Goal: Feedback & Contribution: Submit feedback/report problem

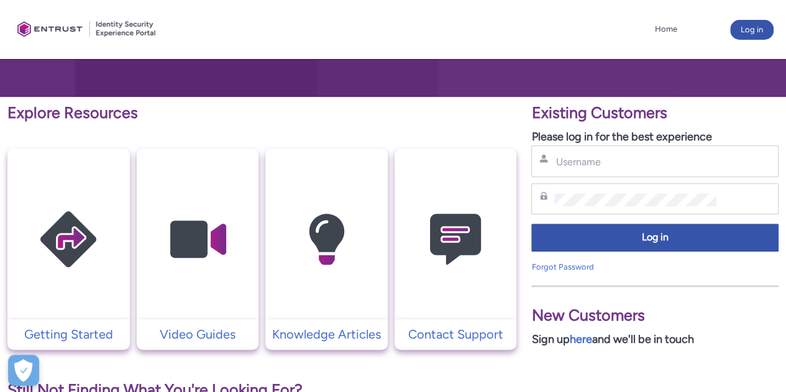
scroll to position [242, 0]
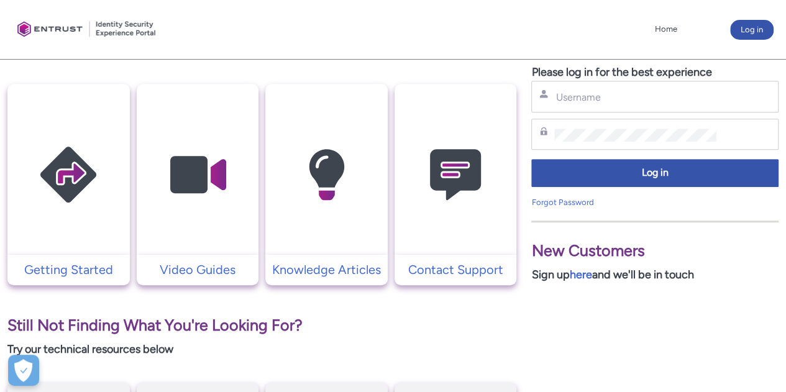
click at [449, 188] on img at bounding box center [455, 175] width 118 height 134
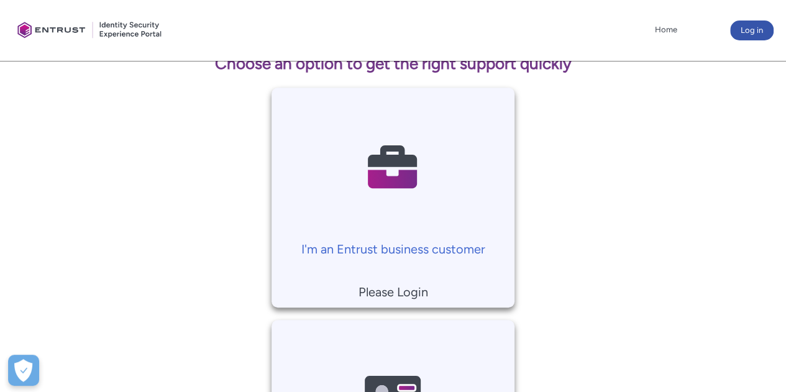
scroll to position [232, 0]
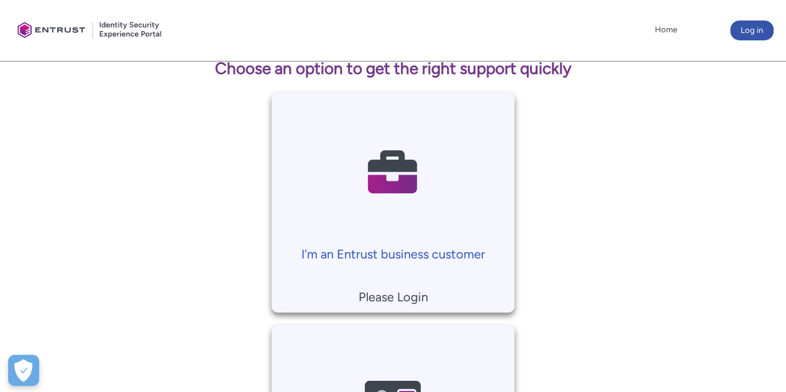
click at [414, 243] on link "I'm an Entrust business customer" at bounding box center [392, 178] width 243 height 171
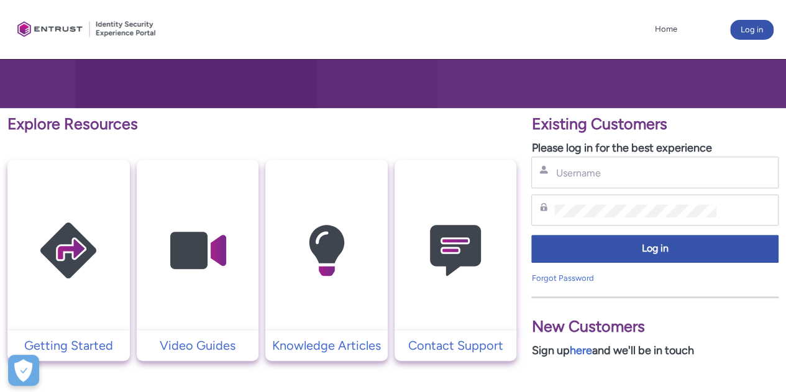
scroll to position [36, 0]
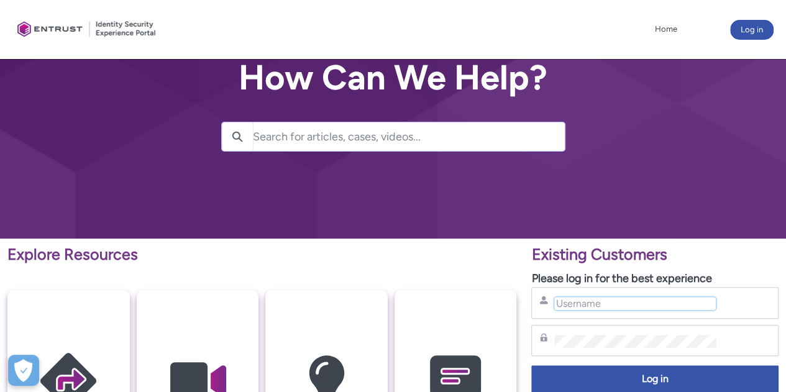
click at [583, 305] on input "Username" at bounding box center [634, 303] width 161 height 13
type input "[PERSON_NAME][EMAIL_ADDRESS][PERSON_NAME][DOMAIN_NAME]"
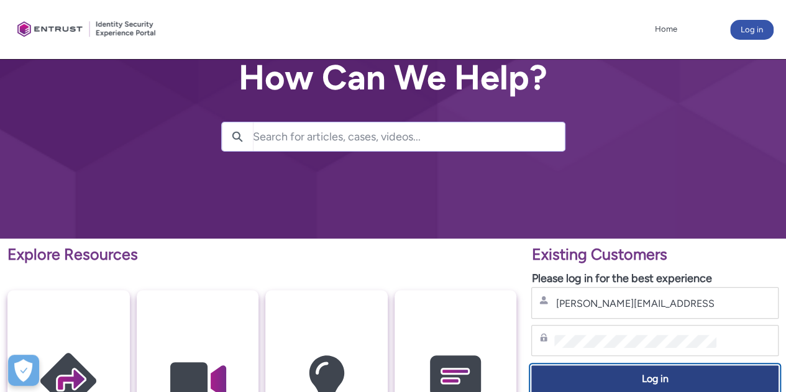
click at [668, 373] on span "Log in" at bounding box center [654, 379] width 231 height 14
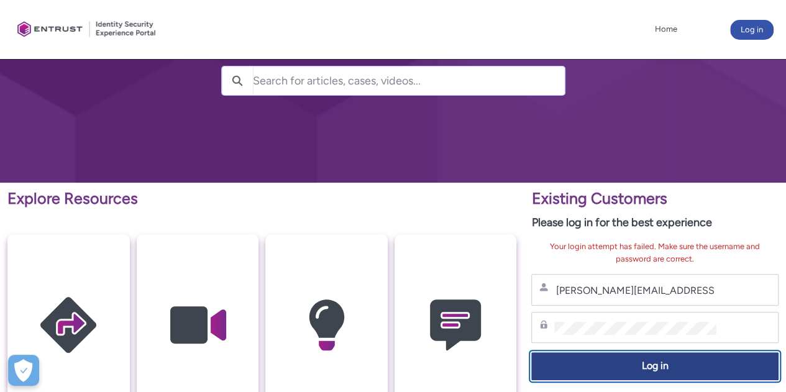
scroll to position [99, 0]
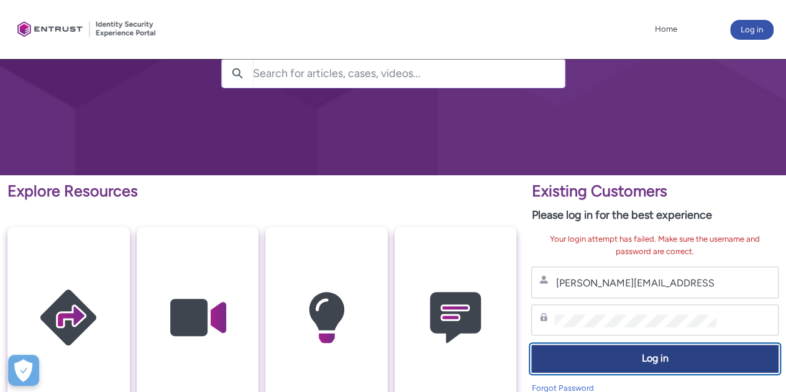
click at [667, 363] on span "Log in" at bounding box center [654, 359] width 231 height 14
click at [666, 352] on span "Log in" at bounding box center [654, 359] width 231 height 14
click at [673, 358] on span "Log in" at bounding box center [654, 359] width 231 height 14
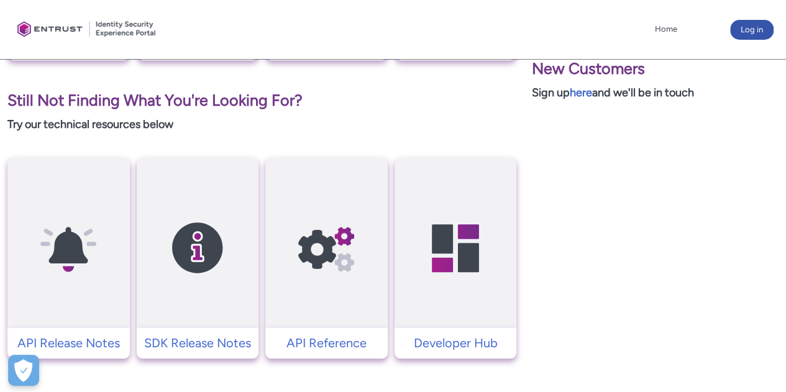
scroll to position [0, 0]
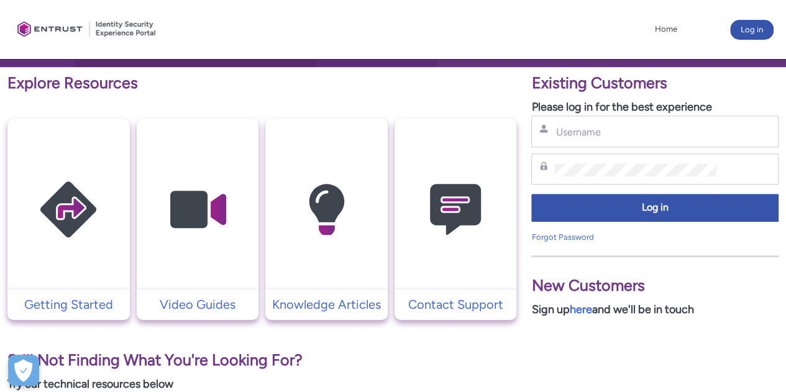
scroll to position [181, 0]
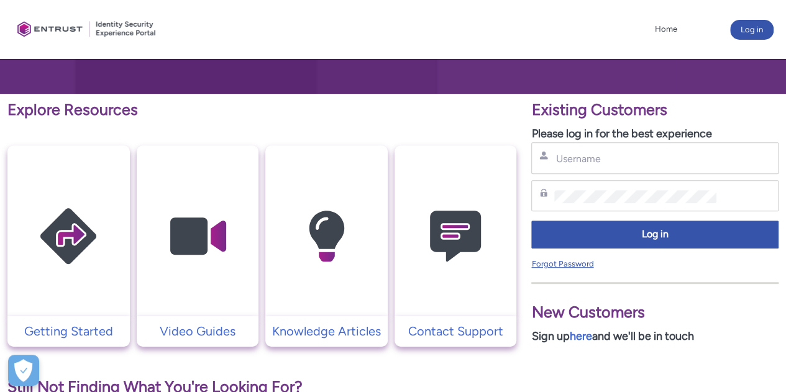
click at [566, 263] on link "Forgot Password" at bounding box center [562, 263] width 62 height 9
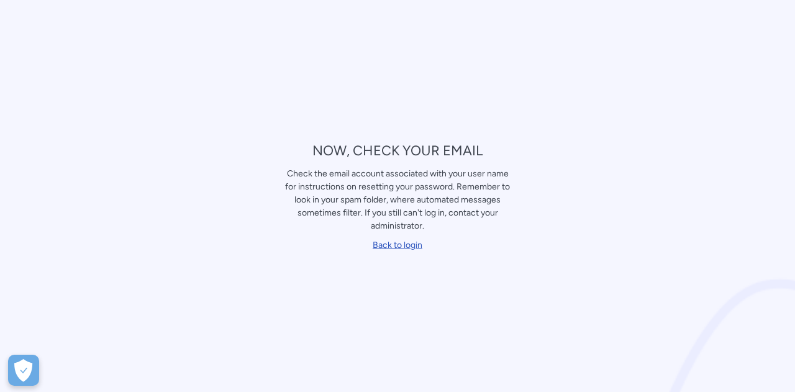
click at [408, 248] on link "Back to login" at bounding box center [398, 245] width 50 height 11
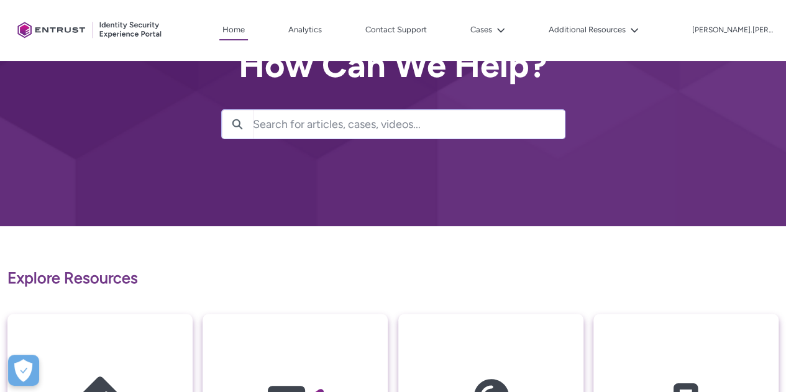
scroll to position [32, 0]
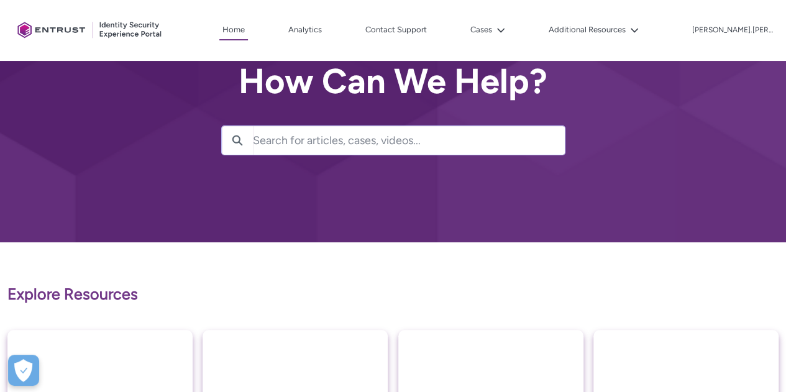
click at [391, 142] on input "Search for articles, cases, videos..." at bounding box center [409, 140] width 312 height 29
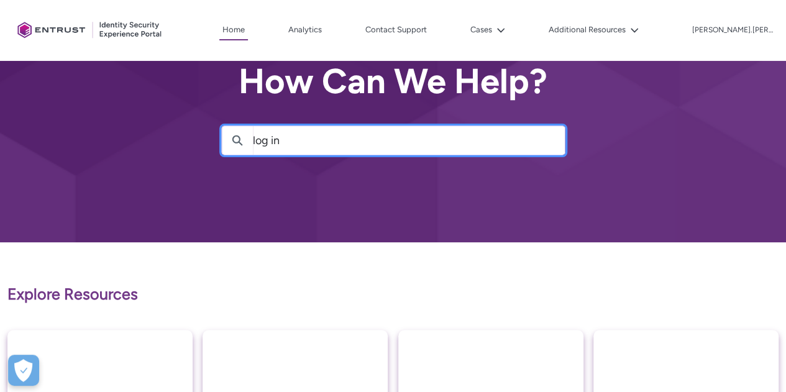
type input "log in"
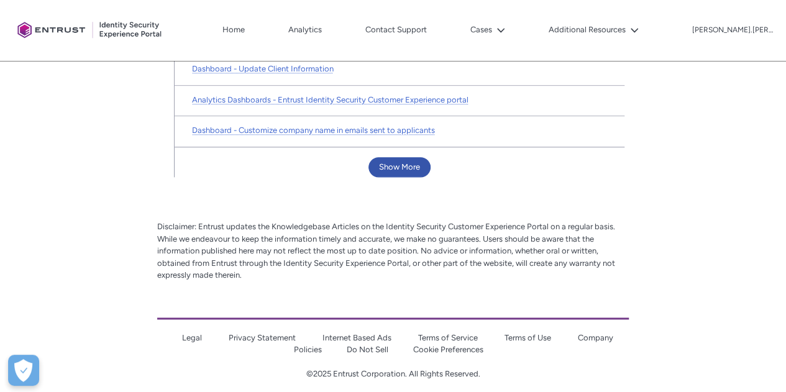
scroll to position [714, 0]
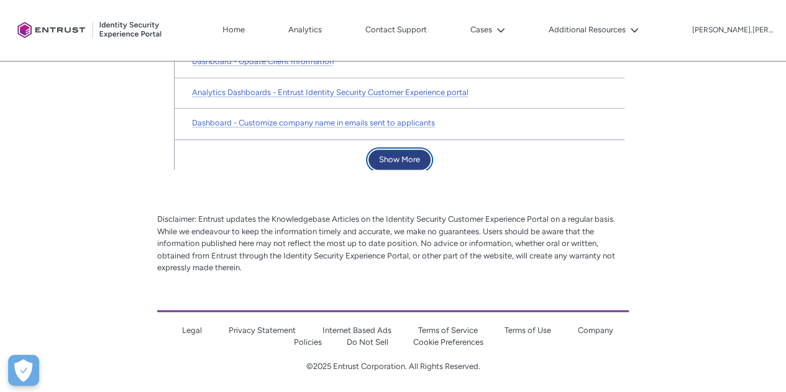
click at [407, 158] on button "Show More" at bounding box center [399, 160] width 62 height 20
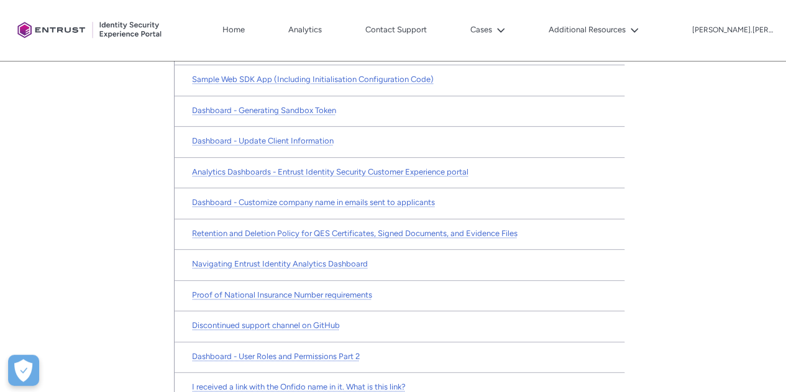
scroll to position [973, 0]
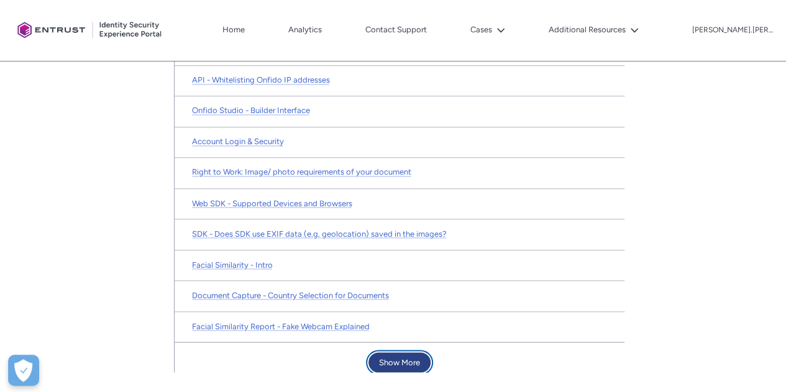
click at [420, 352] on button "Show More" at bounding box center [399, 362] width 62 height 20
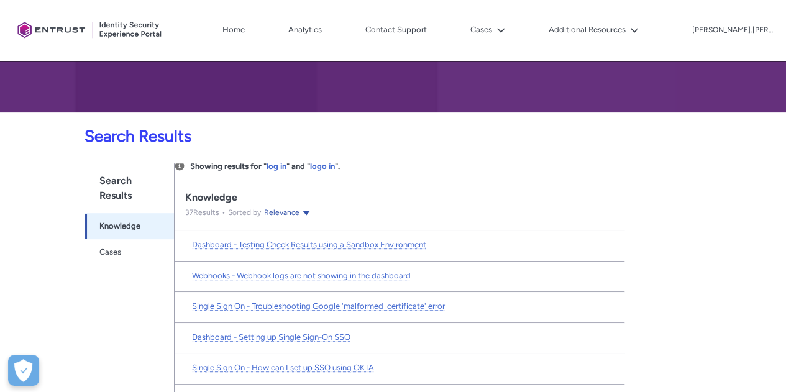
scroll to position [178, 0]
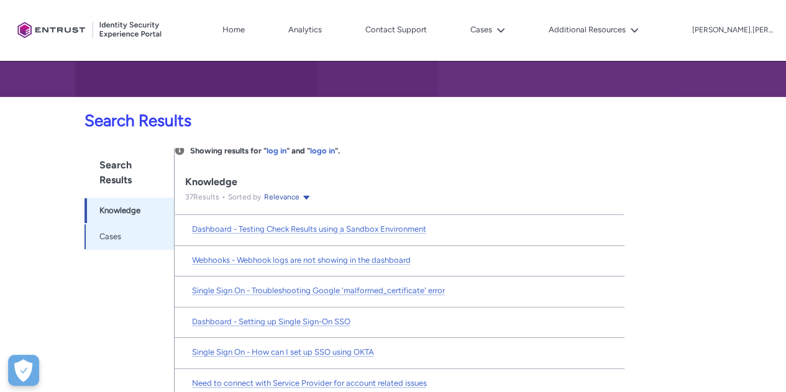
click at [114, 232] on span "Cases" at bounding box center [110, 236] width 22 height 12
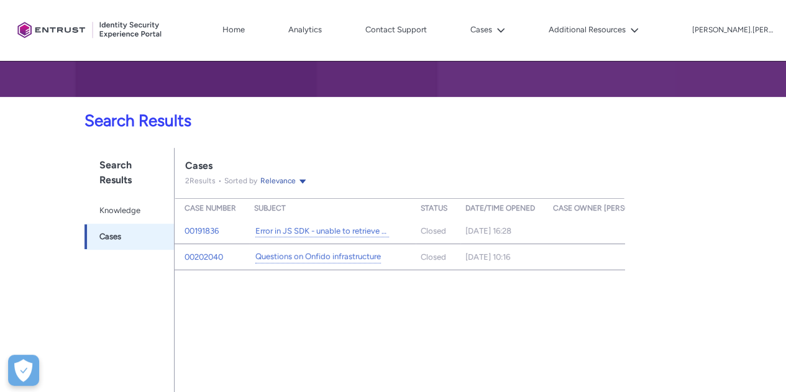
scroll to position [181, 0]
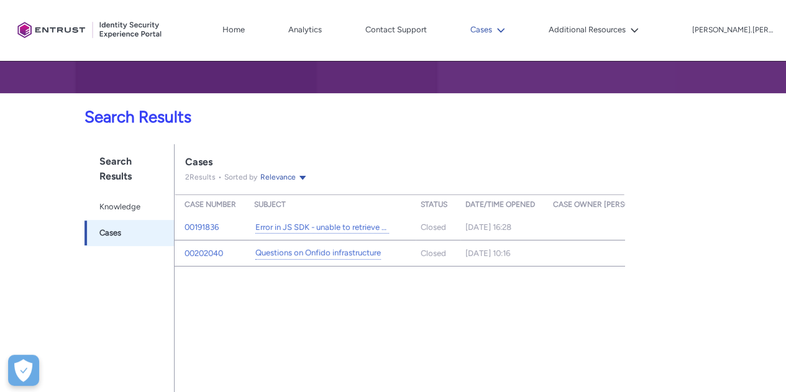
click at [508, 27] on button "Cases" at bounding box center [487, 29] width 41 height 19
click at [505, 27] on icon at bounding box center [500, 30] width 9 height 9
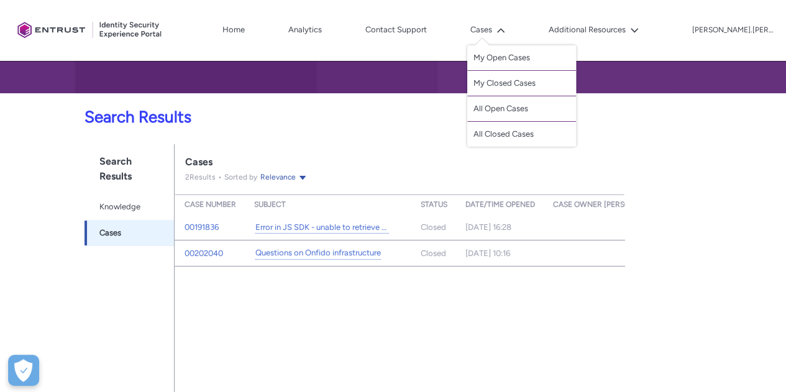
click at [663, 135] on div "Search Results We searched for log in Search Results Searchable objects from na…" at bounding box center [392, 249] width 771 height 288
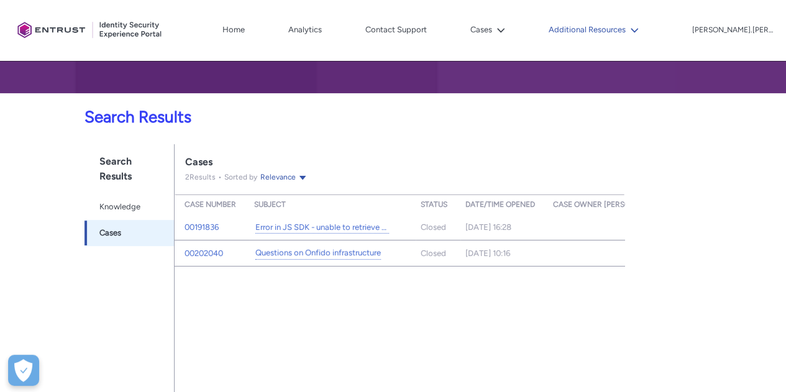
click at [638, 31] on icon at bounding box center [634, 30] width 9 height 9
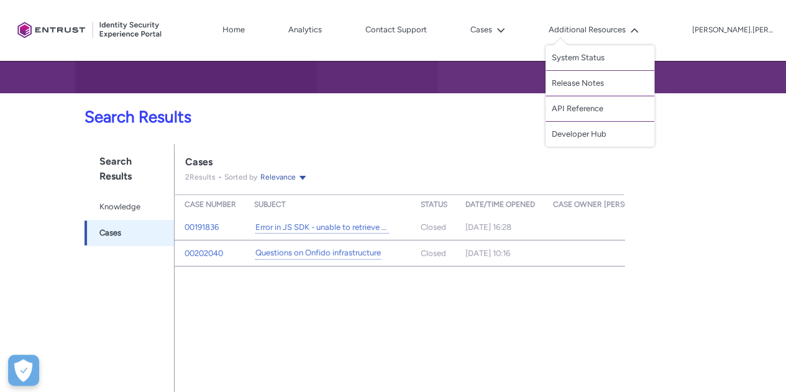
click at [712, 124] on div "Search Results" at bounding box center [392, 117] width 771 height 24
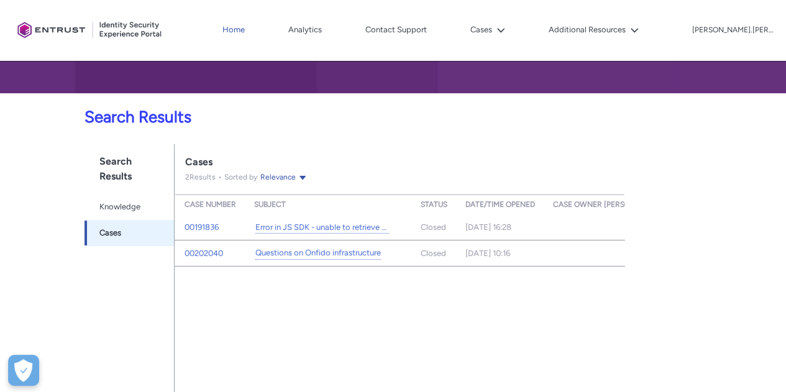
click at [248, 27] on link "Home" at bounding box center [233, 29] width 29 height 19
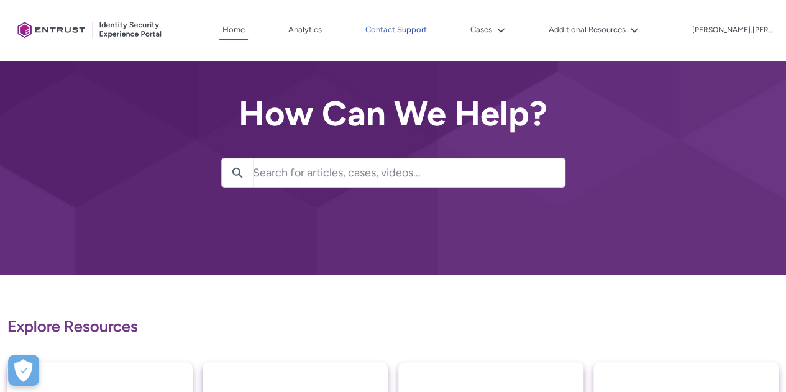
click at [429, 32] on link "Contact Support" at bounding box center [396, 29] width 68 height 19
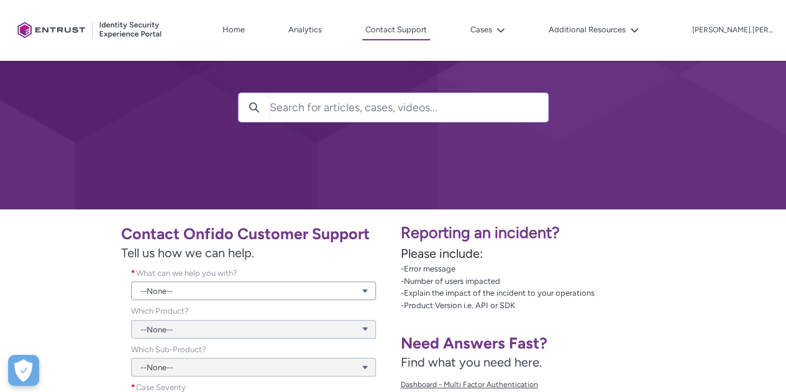
scroll to position [193, 0]
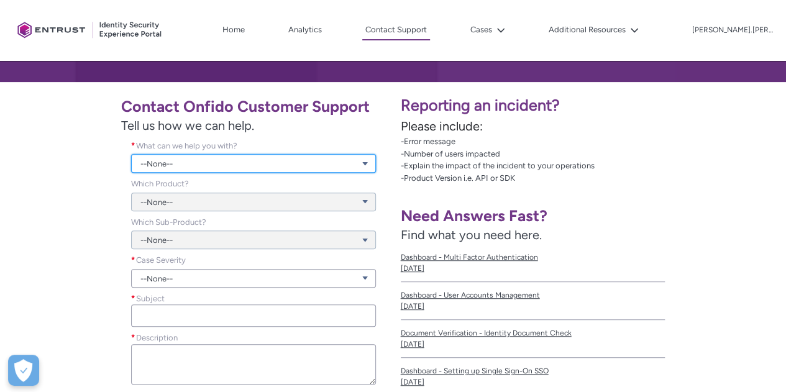
click at [265, 160] on link "--None--" at bounding box center [253, 163] width 245 height 19
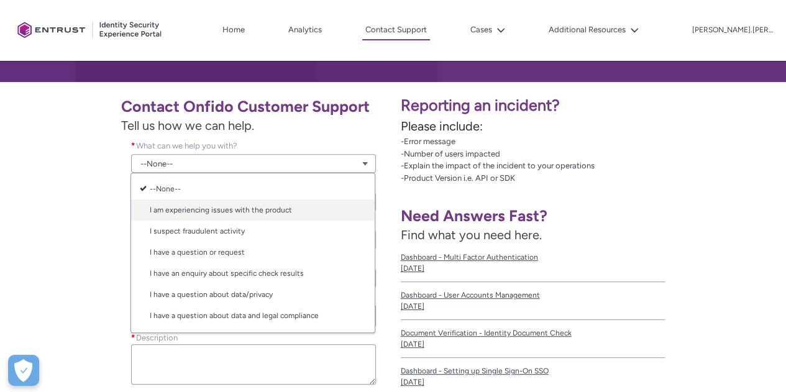
click at [235, 211] on link "I am experiencing issues with the product" at bounding box center [252, 209] width 243 height 21
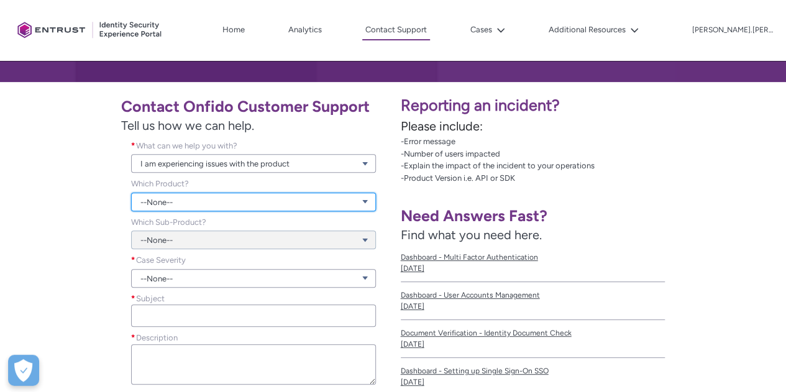
click at [227, 208] on link "--None--" at bounding box center [253, 202] width 245 height 19
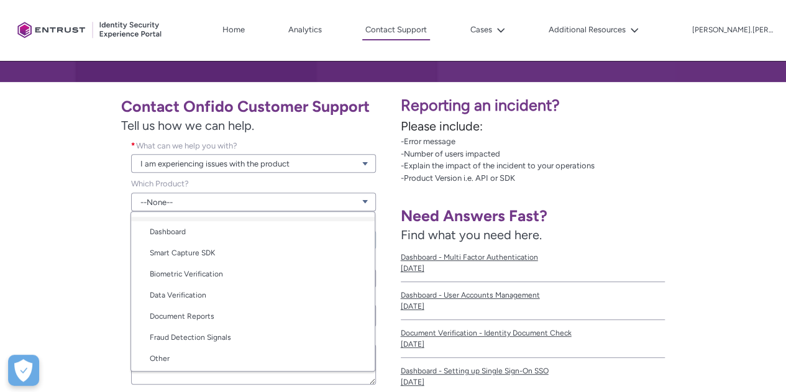
scroll to position [62, 0]
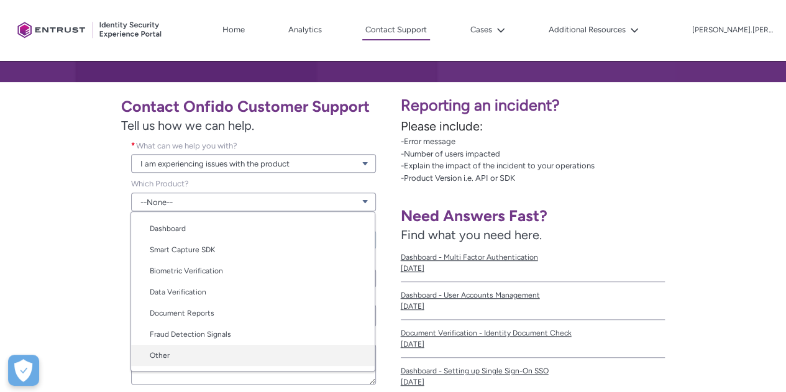
click at [193, 358] on link "Other" at bounding box center [252, 355] width 243 height 21
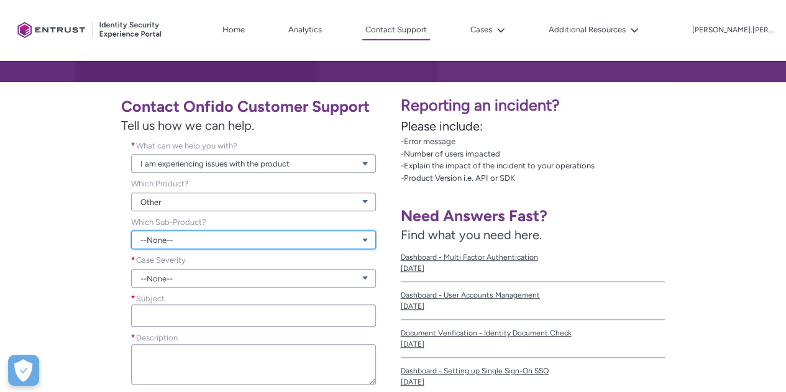
click at [216, 240] on link "--None--" at bounding box center [253, 239] width 245 height 19
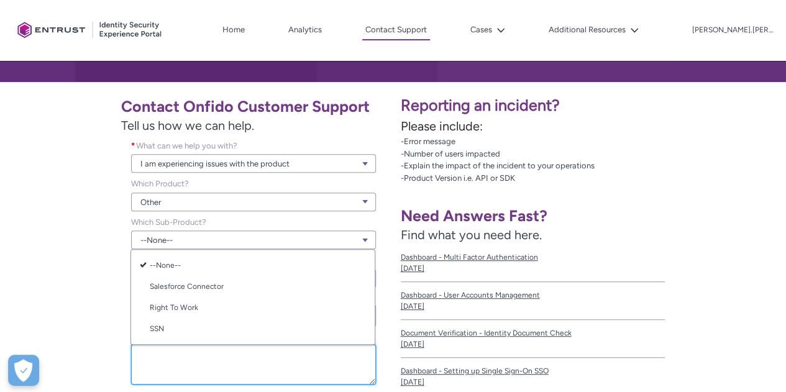
click at [231, 360] on textarea "Description *" at bounding box center [253, 364] width 245 height 40
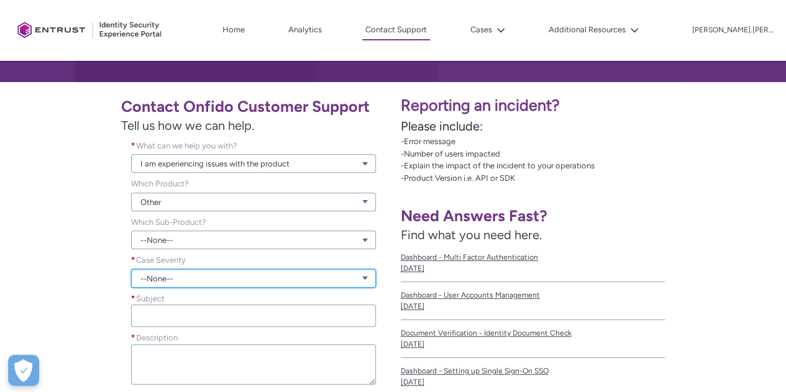
click at [207, 281] on link "--None--" at bounding box center [253, 278] width 245 height 19
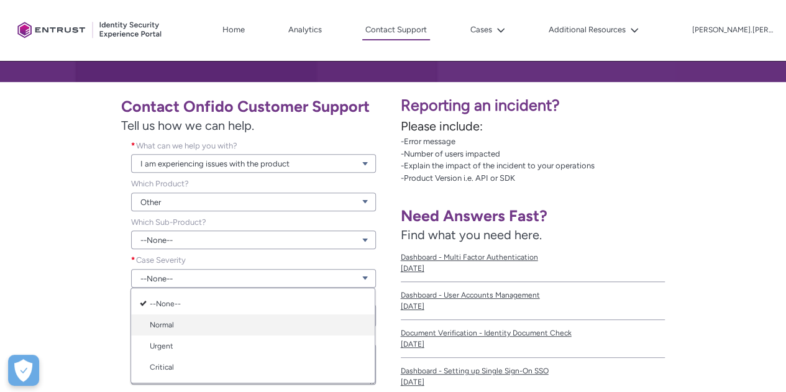
click at [169, 318] on link "Normal" at bounding box center [252, 324] width 243 height 21
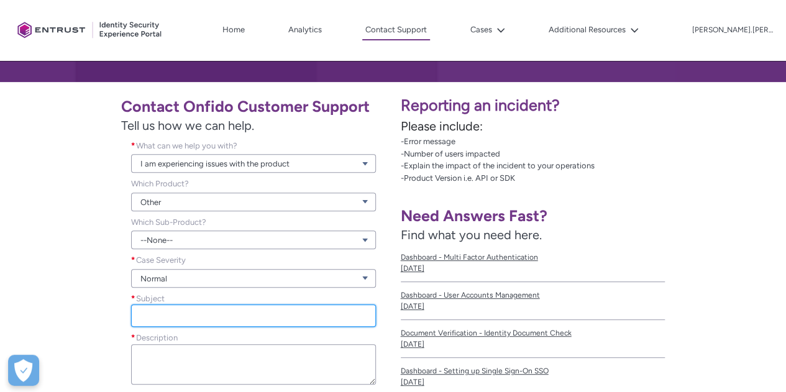
click at [210, 314] on input "Subject *" at bounding box center [253, 315] width 245 height 22
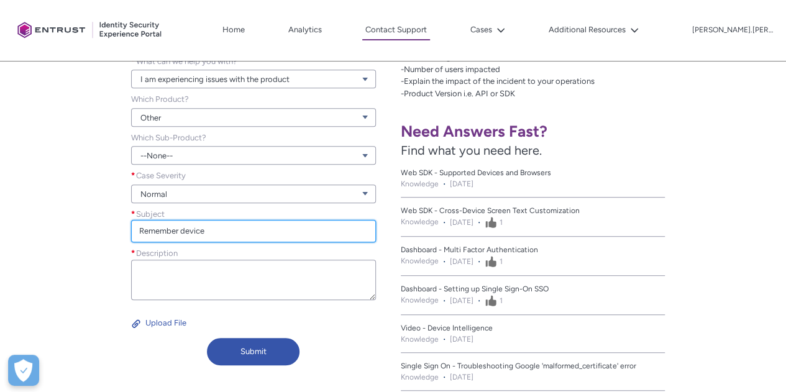
scroll to position [279, 0]
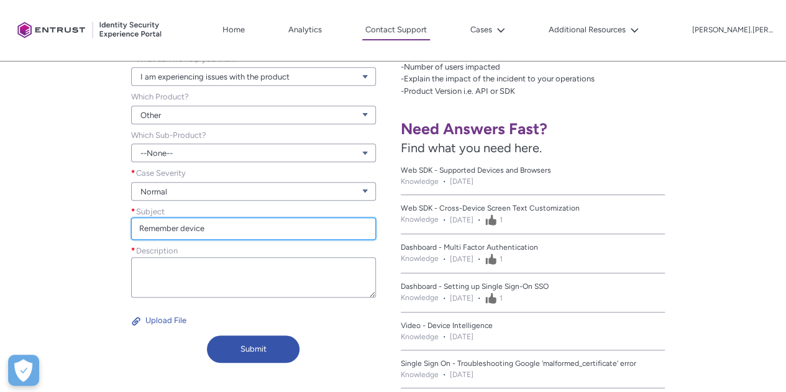
type input "Remember device"
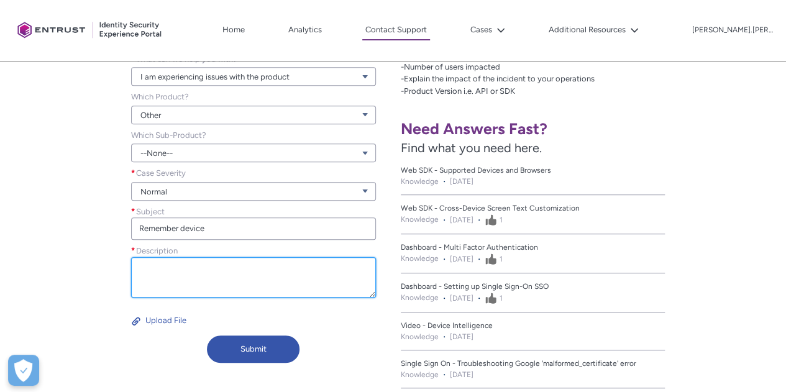
click at [199, 268] on textarea "Description *" at bounding box center [253, 277] width 245 height 40
paste textarea "When logging in with a one-time code, you can't specify "remember device" like …"
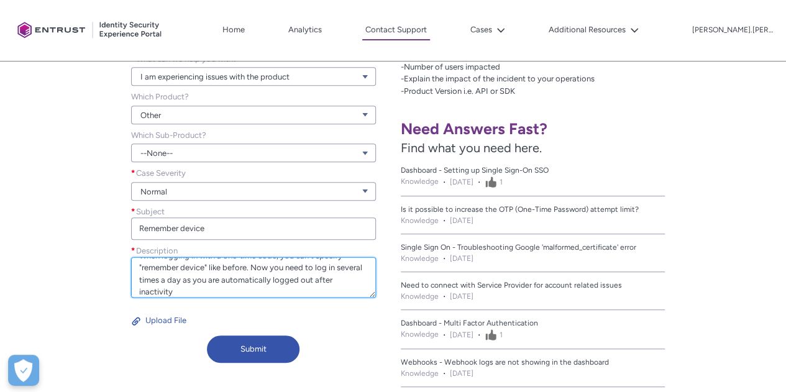
scroll to position [0, 0]
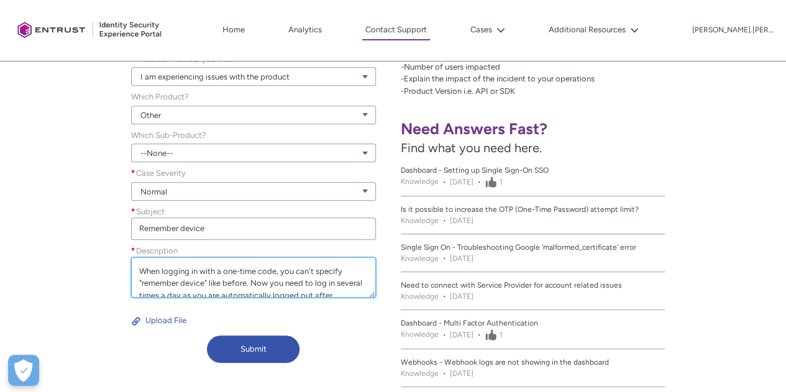
click at [311, 270] on textarea "When logging in with a one-time code, you can't specify "remember device" like …" at bounding box center [253, 277] width 245 height 40
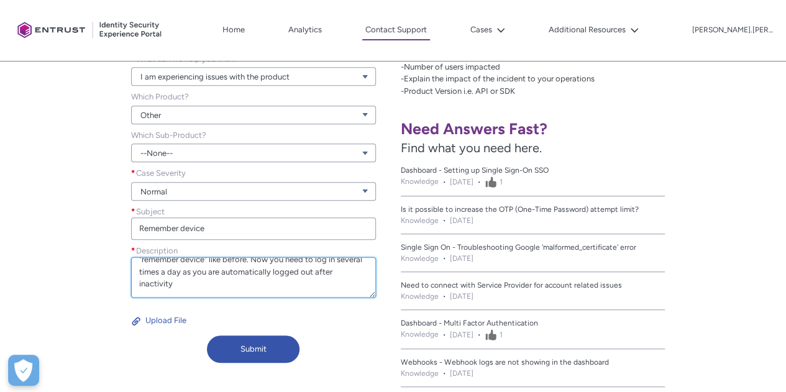
click at [249, 291] on textarea "When logging in with a one-time code, you cant specify "remember device" like b…" at bounding box center [253, 277] width 245 height 40
type textarea "When logging in with a one-time code, you cant specify "remember device" like b…"
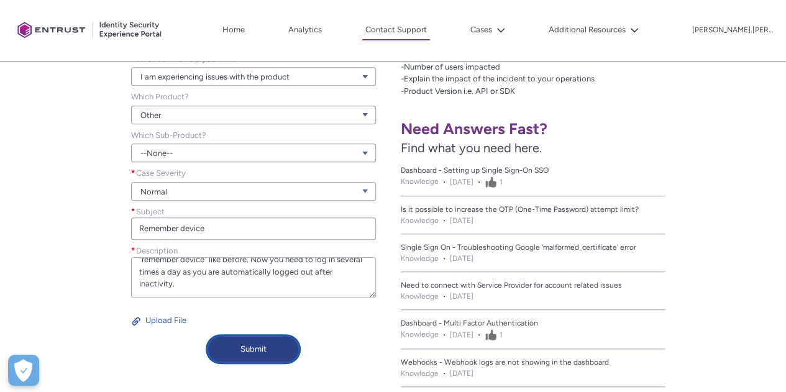
click at [263, 353] on button "Submit" at bounding box center [253, 348] width 93 height 27
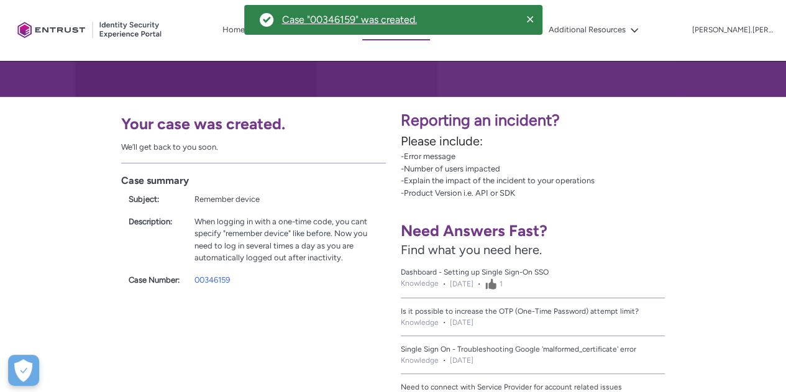
scroll to position [0, 0]
